Goal: Use online tool/utility: Utilize a website feature to perform a specific function

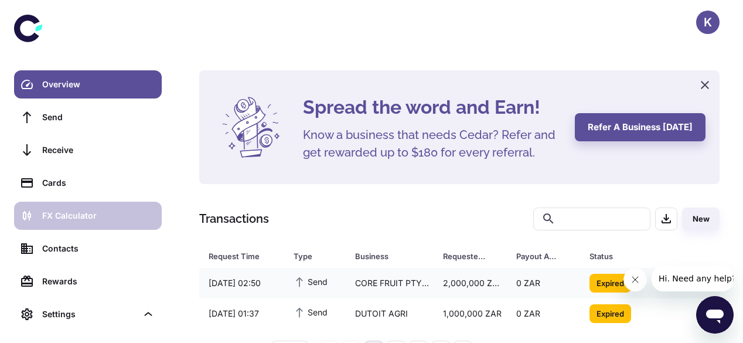
click at [88, 214] on div "FX Calculator" at bounding box center [98, 215] width 113 height 13
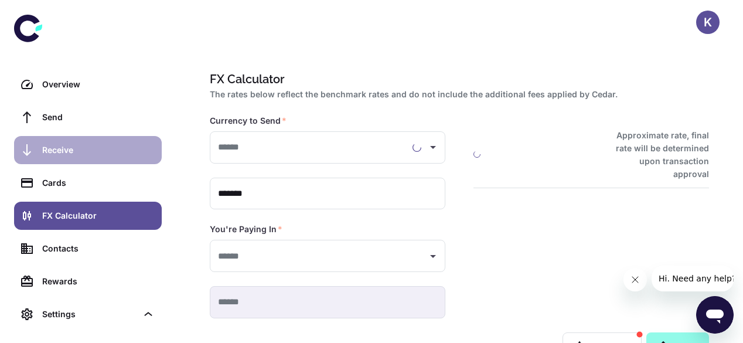
type input "**********"
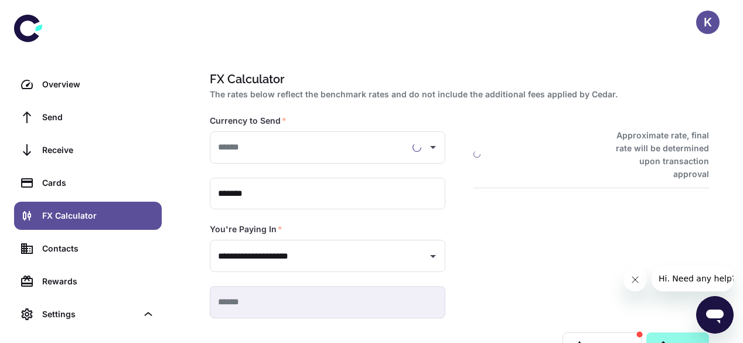
type input "**********"
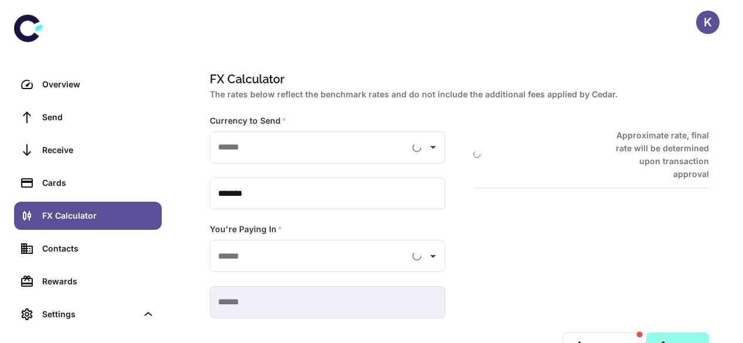
type input "**********"
